Goal: Task Accomplishment & Management: Manage account settings

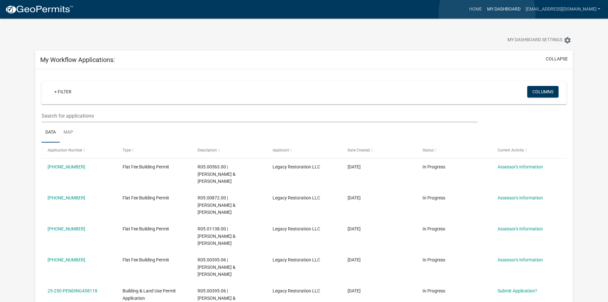
click at [487, 13] on link "My Dashboard" at bounding box center [504, 9] width 39 height 12
click at [467, 12] on link "Home" at bounding box center [476, 9] width 18 height 12
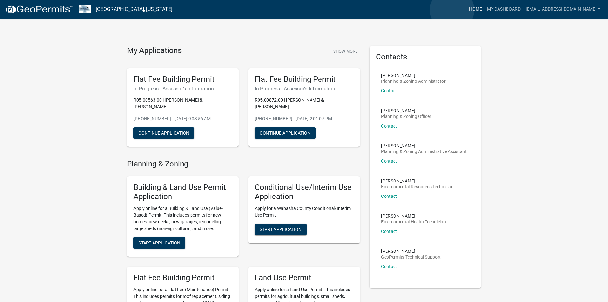
click at [467, 10] on link "Home" at bounding box center [476, 9] width 18 height 12
click at [485, 13] on link "My Dashboard" at bounding box center [504, 9] width 39 height 12
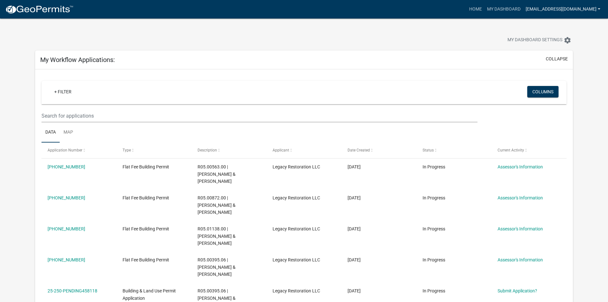
click at [543, 9] on link "[EMAIL_ADDRESS][DOMAIN_NAME]" at bounding box center [563, 9] width 80 height 12
click at [571, 51] on link "Logout" at bounding box center [577, 46] width 51 height 15
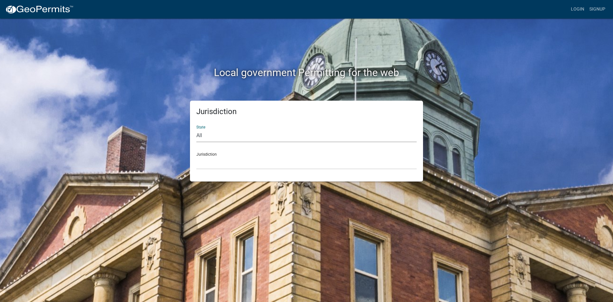
drag, startPoint x: 245, startPoint y: 131, endPoint x: 245, endPoint y: 136, distance: 5.8
click at [245, 131] on select "All [US_STATE] [US_STATE] [US_STATE] [US_STATE] [US_STATE] [US_STATE] [US_STATE…" at bounding box center [306, 135] width 220 height 13
select select "[US_STATE]"
click at [196, 129] on select "All [US_STATE] [US_STATE] [US_STATE] [US_STATE] [US_STATE] [US_STATE] [US_STATE…" at bounding box center [306, 135] width 220 height 13
click at [223, 170] on div "Jurisdiction State All [US_STATE] [US_STATE] [US_STATE] [US_STATE] [US_STATE] […" at bounding box center [306, 141] width 233 height 81
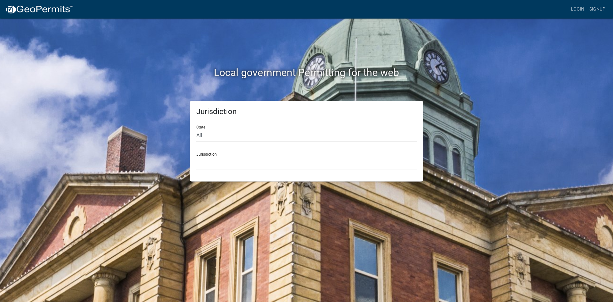
click at [223, 168] on select "[GEOGRAPHIC_DATA], [US_STATE] [GEOGRAPHIC_DATA], [US_STATE] [GEOGRAPHIC_DATA], …" at bounding box center [306, 162] width 220 height 13
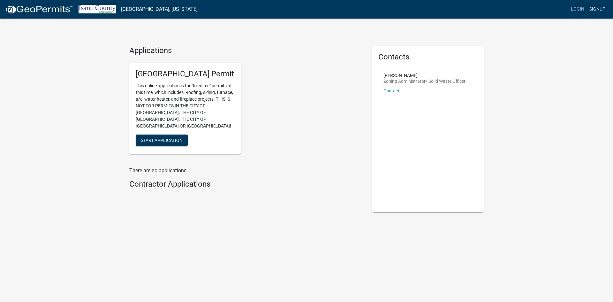
click at [590, 6] on link "Signup" at bounding box center [597, 9] width 21 height 12
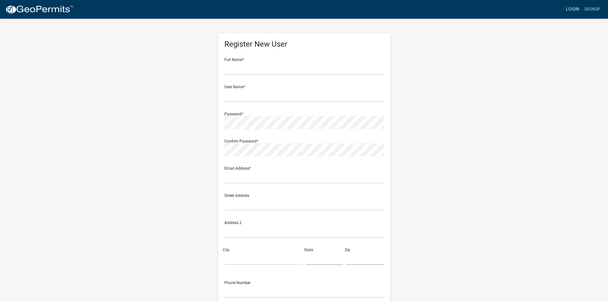
click at [568, 9] on link "Login" at bounding box center [572, 9] width 19 height 12
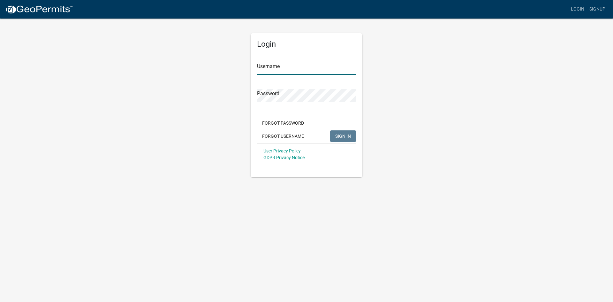
type input "[EMAIL_ADDRESS][DOMAIN_NAME]"
click at [343, 135] on span "SIGN IN" at bounding box center [343, 135] width 16 height 5
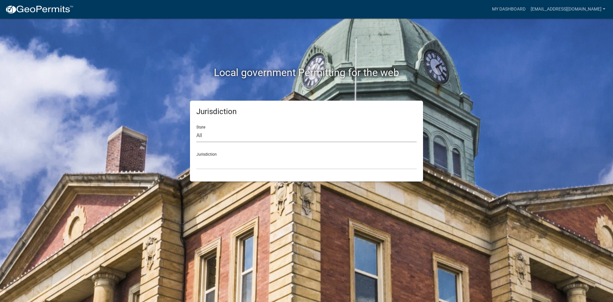
click at [201, 134] on select "All [US_STATE] [US_STATE] [US_STATE] [US_STATE] [US_STATE] [US_STATE] [US_STATE…" at bounding box center [306, 135] width 220 height 13
select select "[US_STATE]"
click at [196, 129] on select "All [US_STATE] [US_STATE] [US_STATE] [US_STATE] [US_STATE] [US_STATE] [US_STATE…" at bounding box center [306, 135] width 220 height 13
click at [211, 160] on select "[GEOGRAPHIC_DATA], [US_STATE] [GEOGRAPHIC_DATA], [US_STATE] [GEOGRAPHIC_DATA], …" at bounding box center [306, 162] width 220 height 13
